Goal: Task Accomplishment & Management: Use online tool/utility

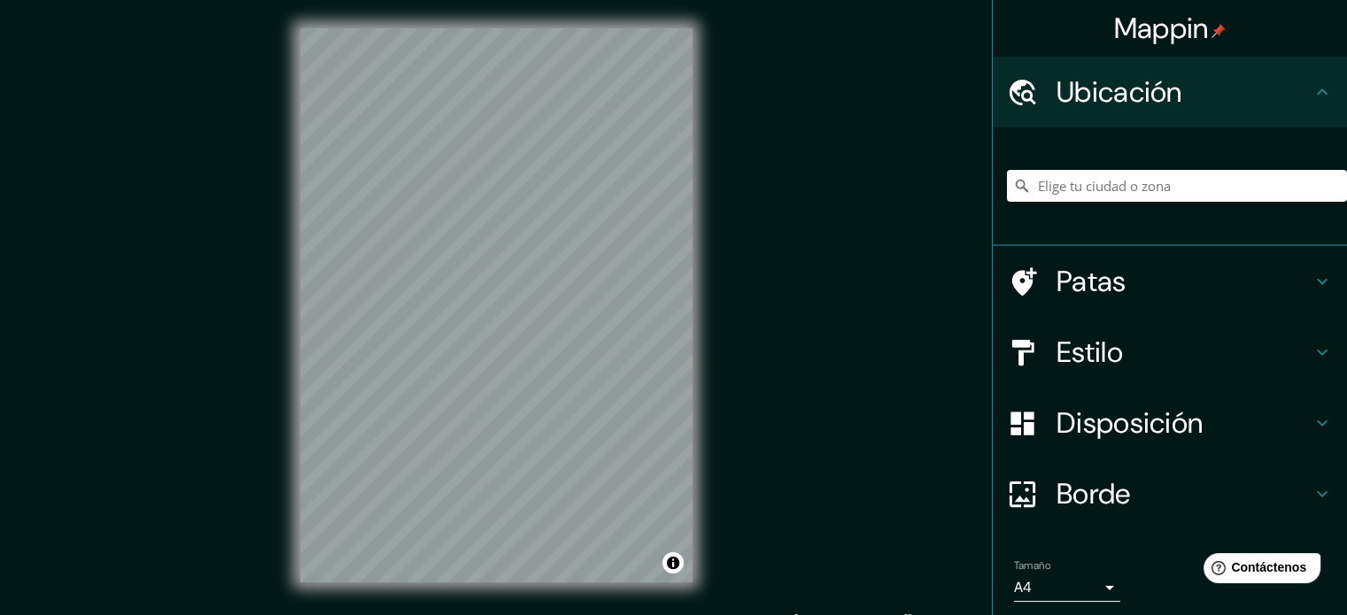
click at [1070, 352] on font "Estilo" at bounding box center [1089, 352] width 66 height 37
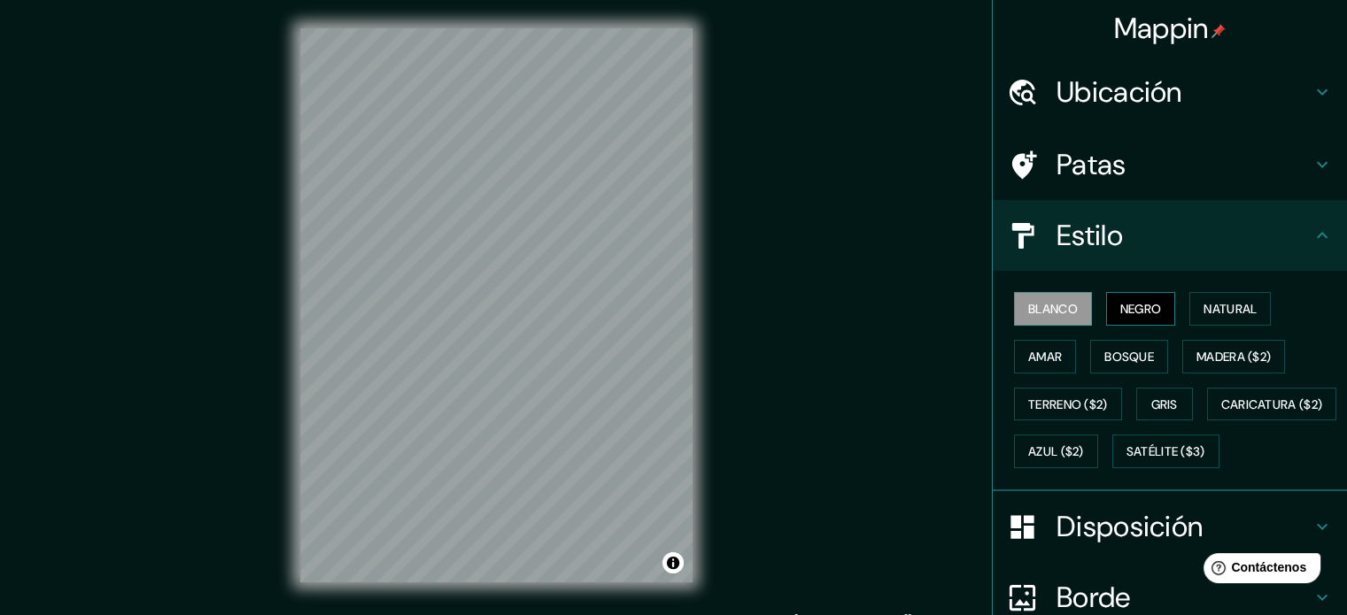
click at [1120, 307] on font "Negro" at bounding box center [1141, 309] width 42 height 16
click at [1204, 297] on font "Natural" at bounding box center [1229, 308] width 53 height 23
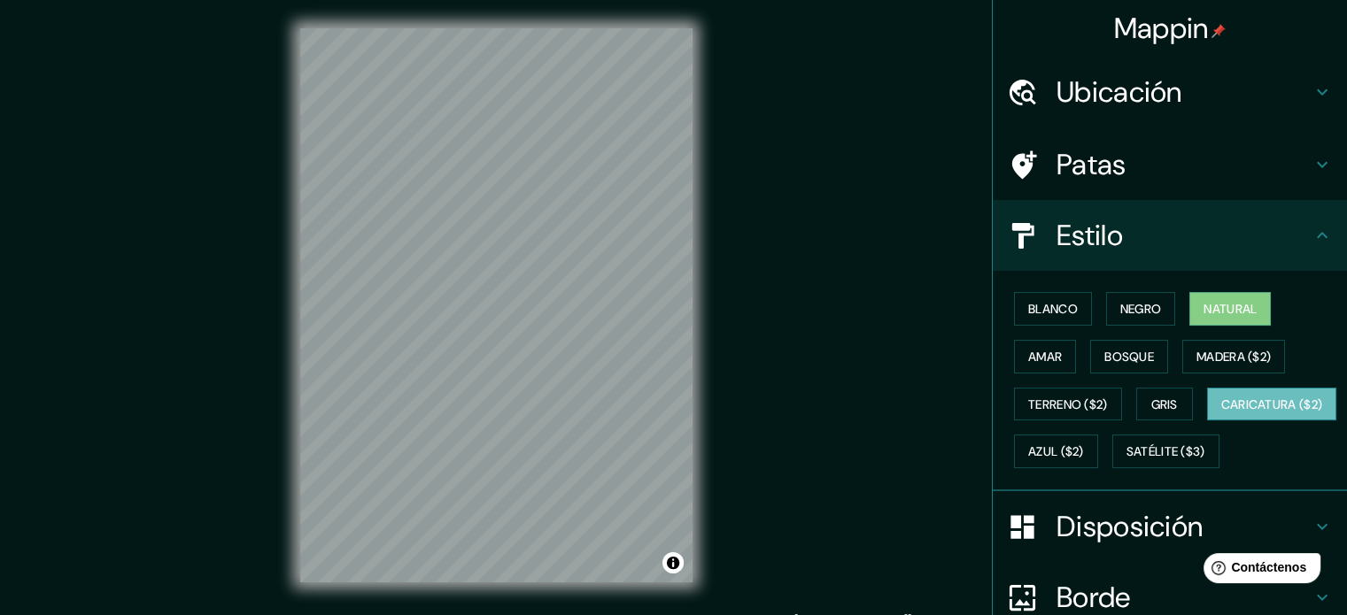
click at [1221, 413] on font "Caricatura ($2)" at bounding box center [1272, 405] width 102 height 16
click at [1126, 460] on font "Satélite ($3)" at bounding box center [1165, 452] width 79 height 16
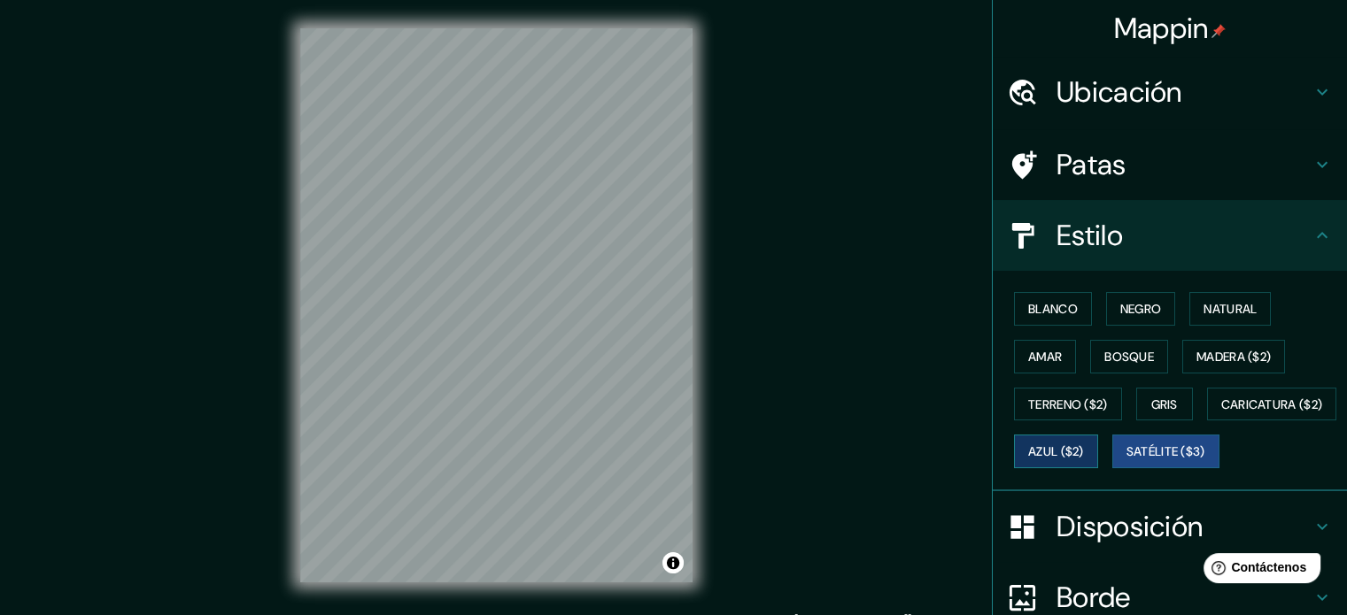
click at [1084, 452] on font "Azul ($2)" at bounding box center [1056, 452] width 56 height 16
click at [1153, 411] on font "Gris" at bounding box center [1164, 404] width 27 height 23
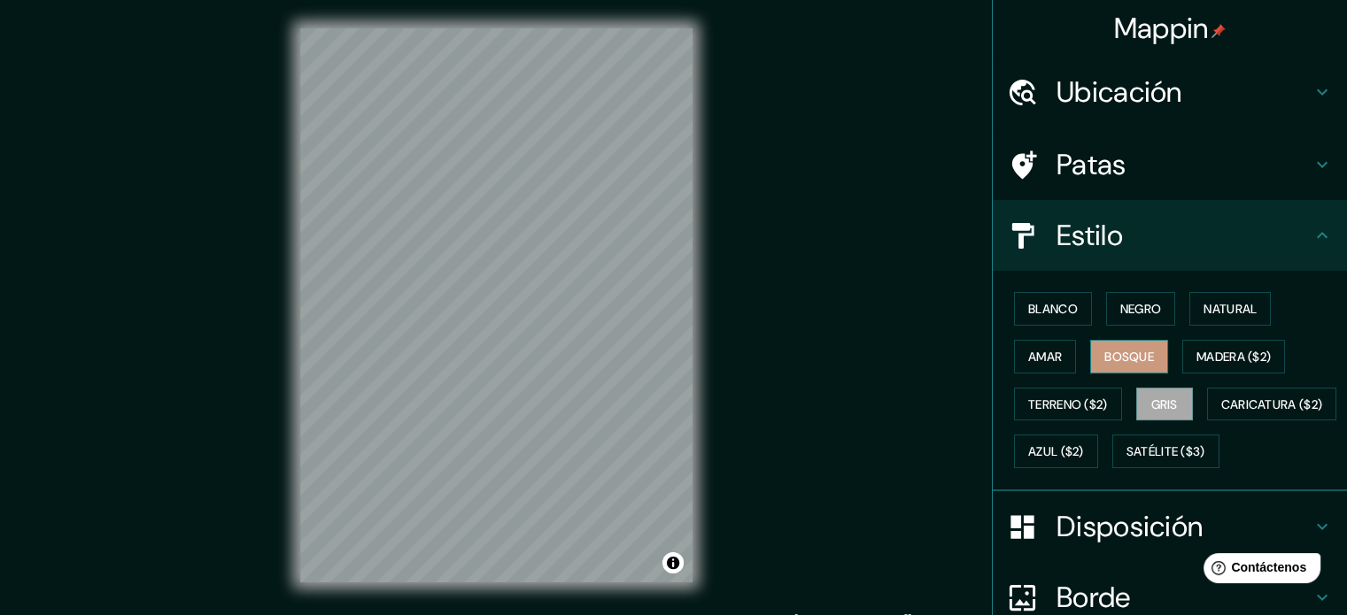
click at [1126, 357] on font "Bosque" at bounding box center [1129, 357] width 50 height 16
click at [1029, 361] on font "Amar" at bounding box center [1045, 357] width 34 height 16
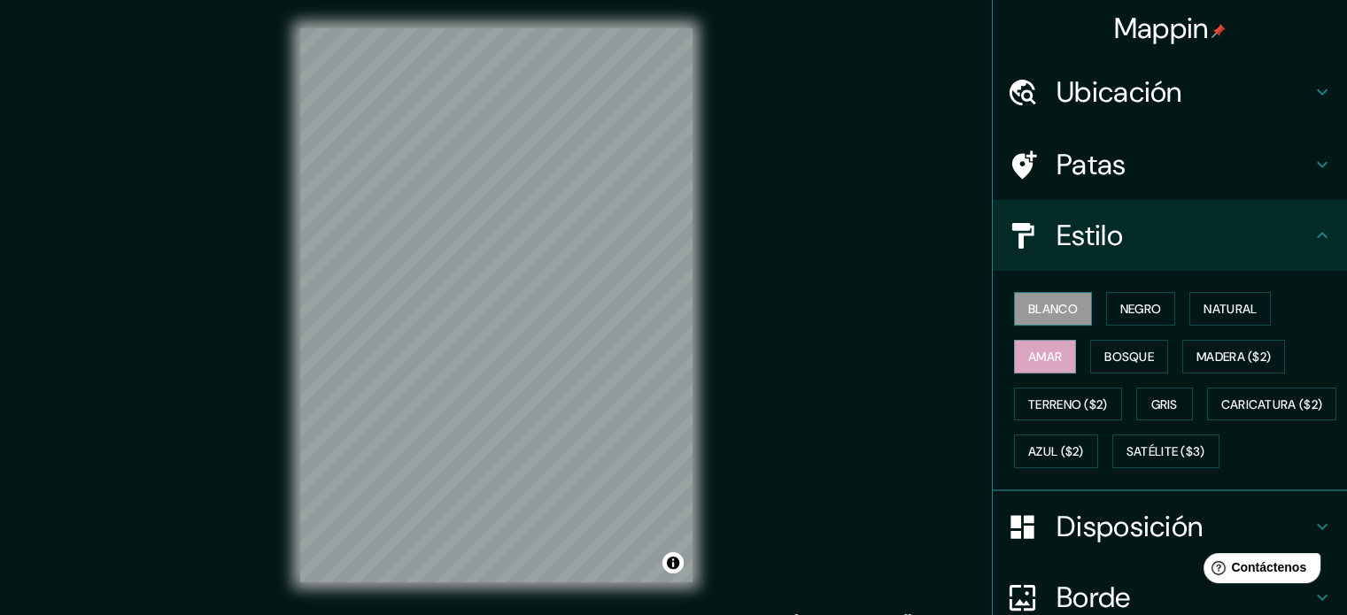
click at [1030, 305] on font "Blanco" at bounding box center [1053, 309] width 50 height 16
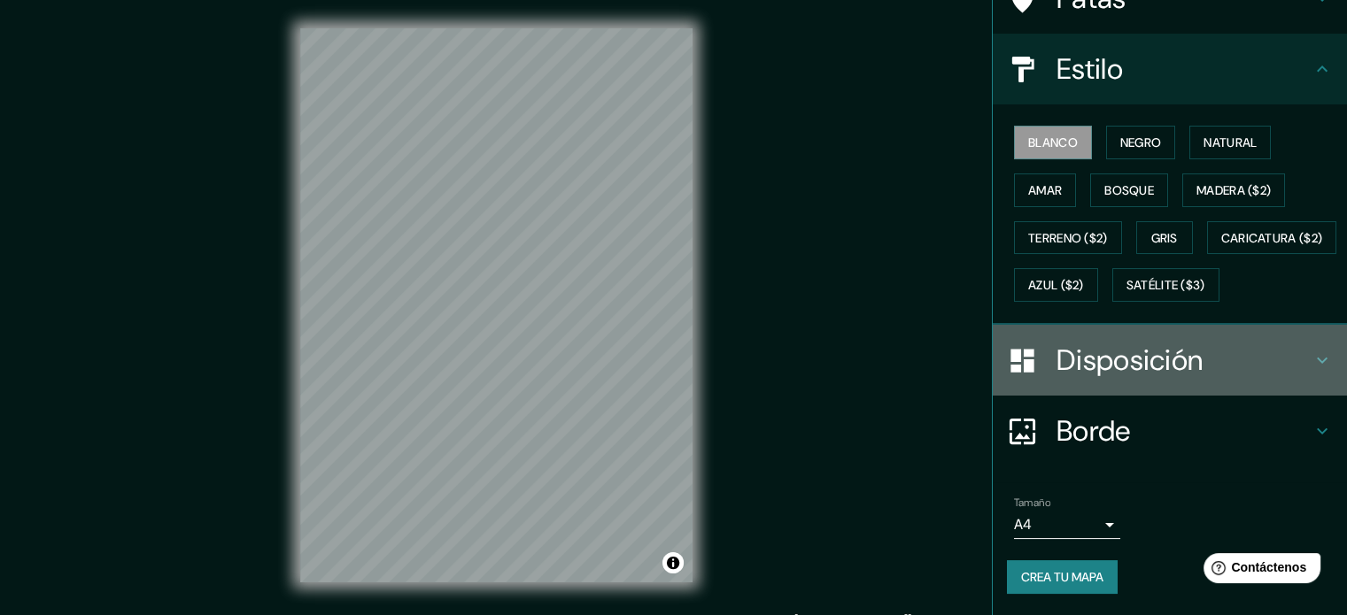
click at [1139, 379] on font "Disposición" at bounding box center [1129, 360] width 146 height 37
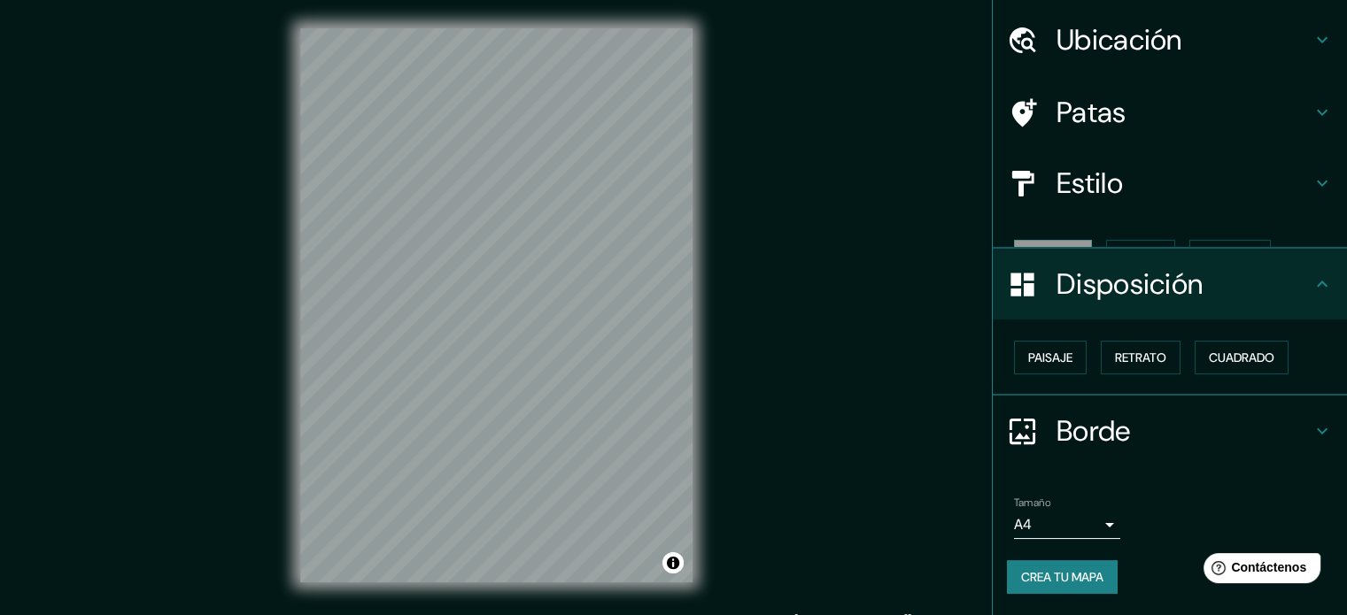
scroll to position [21, 0]
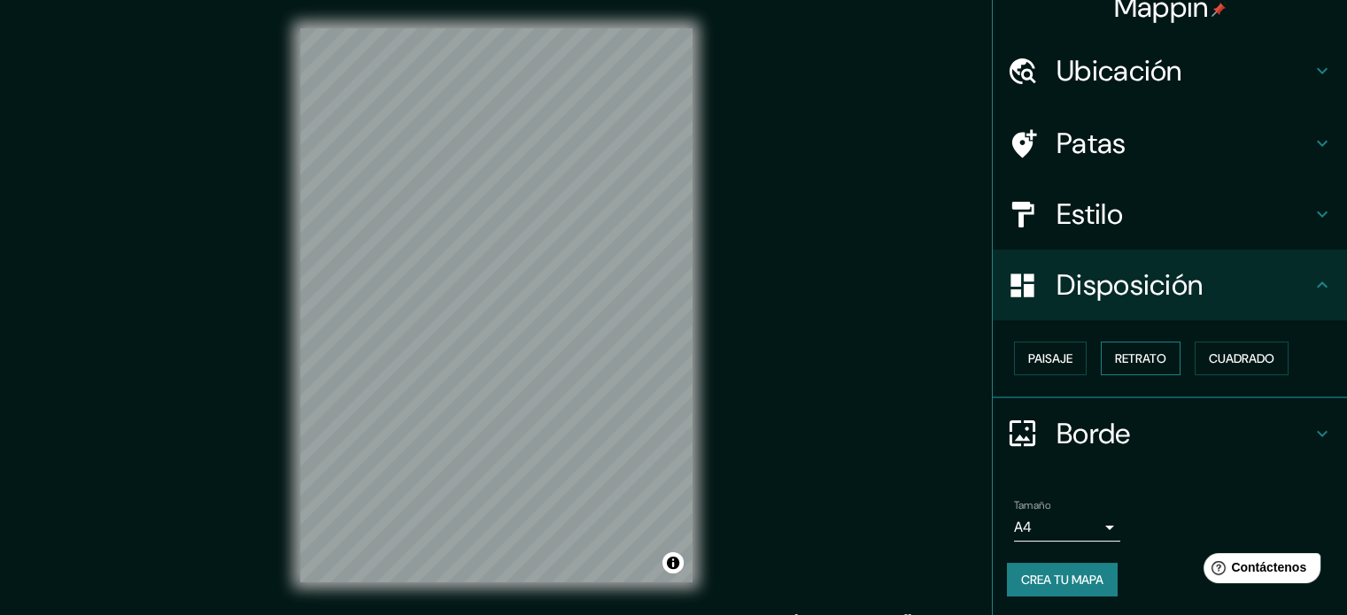
click at [1140, 345] on button "Retrato" at bounding box center [1141, 359] width 80 height 34
click at [1147, 354] on font "Retrato" at bounding box center [1140, 359] width 51 height 16
click at [1210, 351] on font "Cuadrado" at bounding box center [1242, 359] width 66 height 16
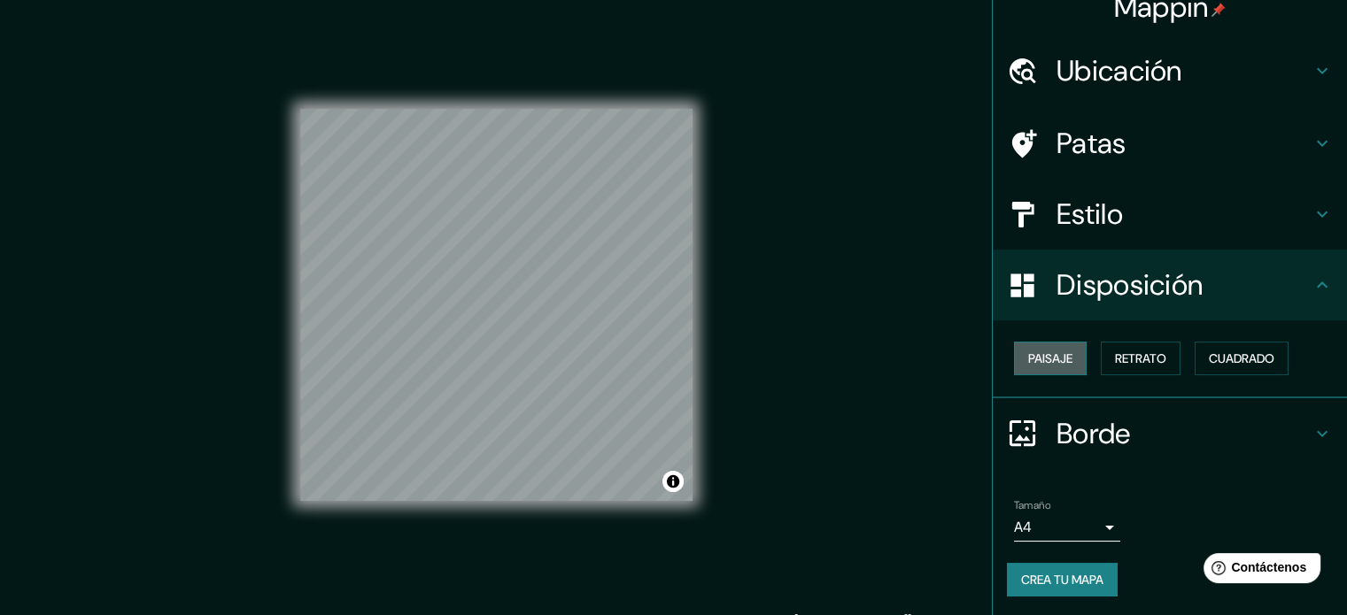
click at [1038, 358] on font "Paisaje" at bounding box center [1050, 359] width 44 height 16
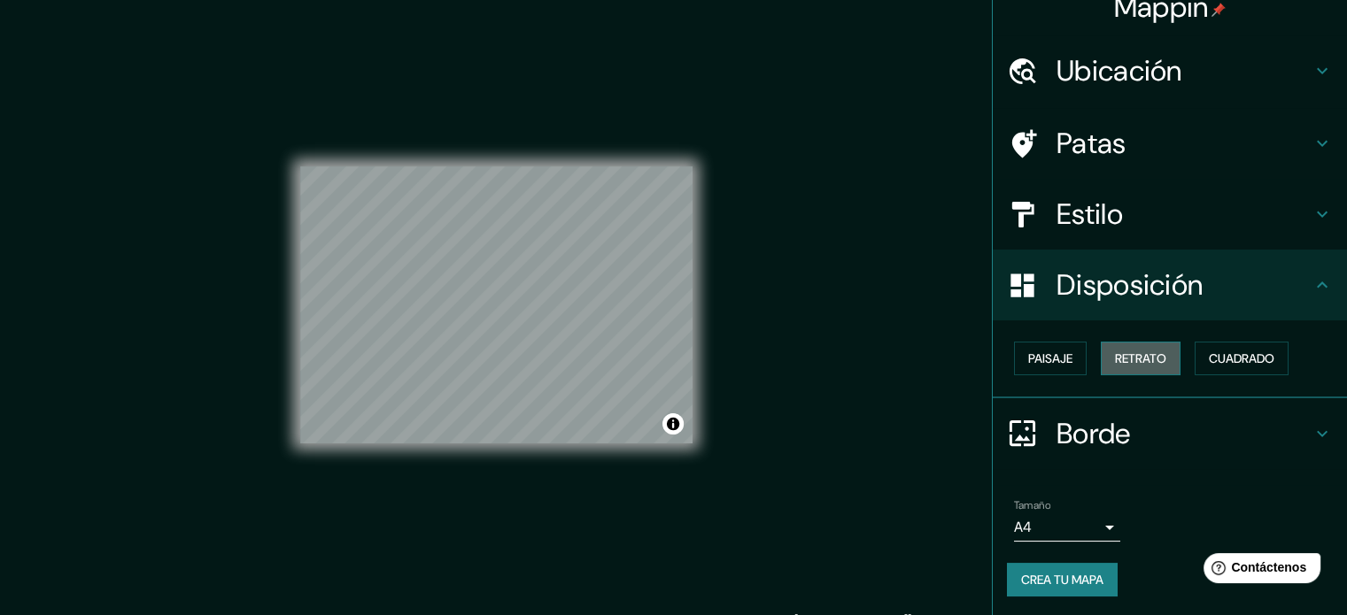
click at [1141, 365] on font "Retrato" at bounding box center [1140, 359] width 51 height 16
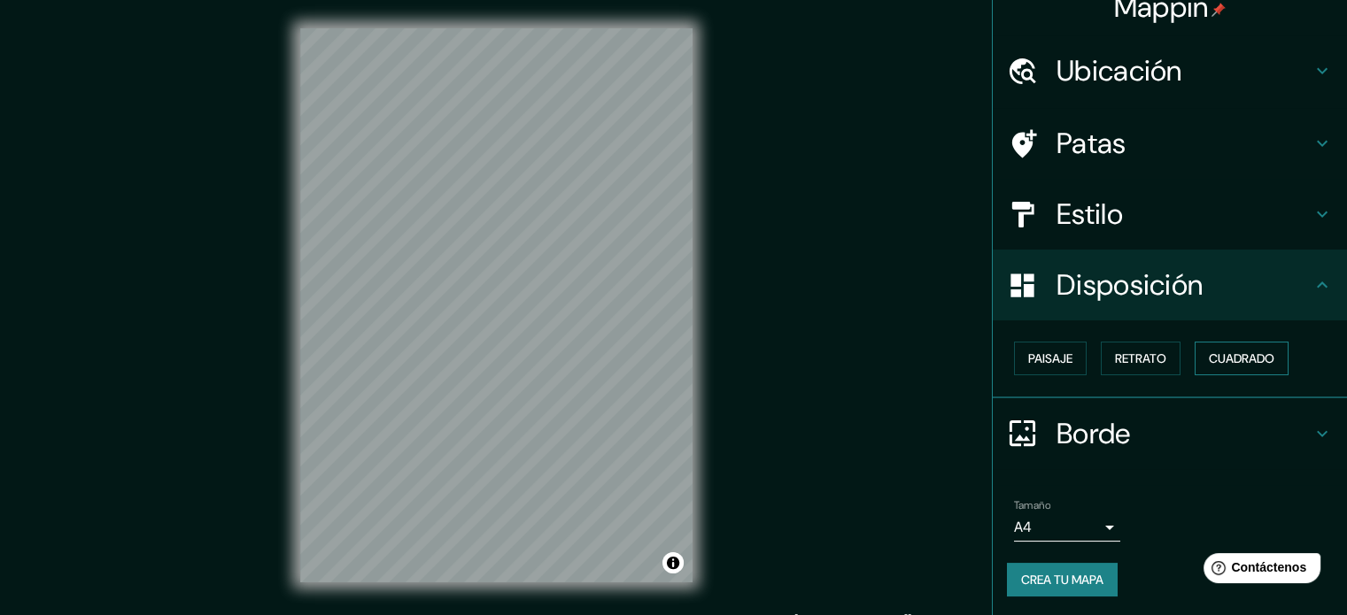
click at [1209, 347] on font "Cuadrado" at bounding box center [1242, 358] width 66 height 23
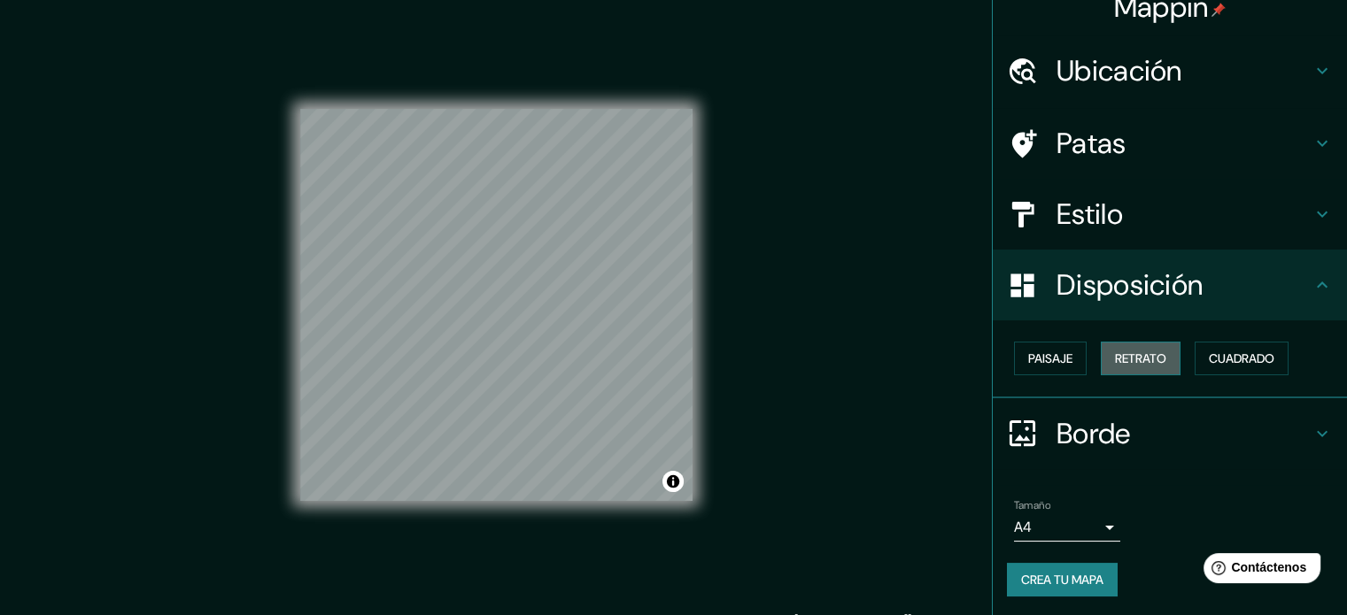
click at [1130, 357] on font "Retrato" at bounding box center [1140, 359] width 51 height 16
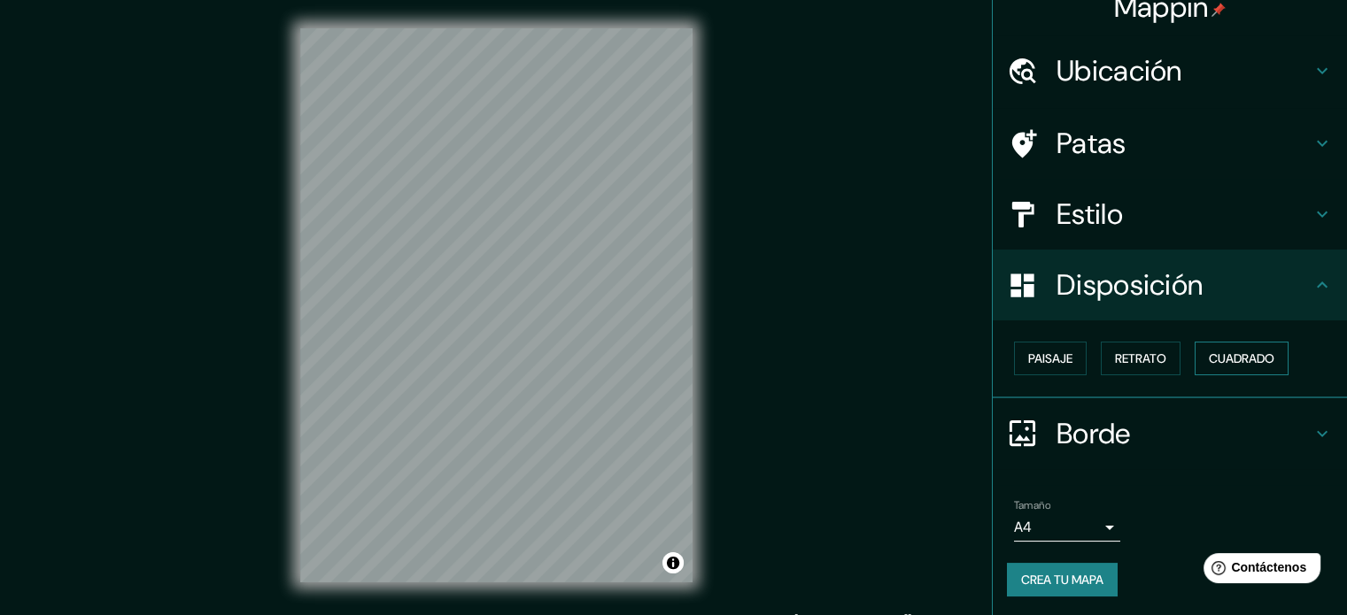
click at [1240, 357] on font "Cuadrado" at bounding box center [1242, 359] width 66 height 16
